Goal: Transaction & Acquisition: Purchase product/service

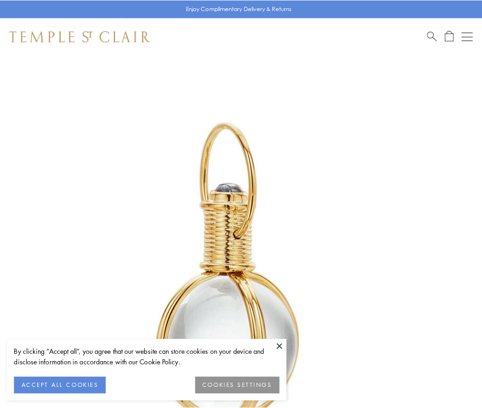
scroll to position [240, 0]
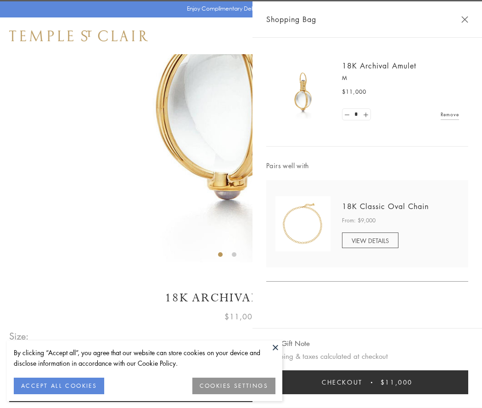
click at [367, 382] on button "Checkout $11,000" at bounding box center [367, 382] width 202 height 24
